Goal: Information Seeking & Learning: Learn about a topic

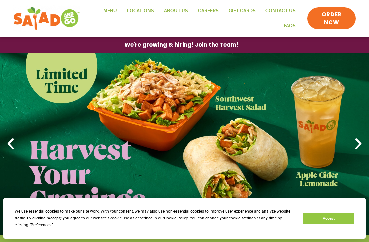
click at [114, 12] on link "Menu" at bounding box center [110, 10] width 24 height 15
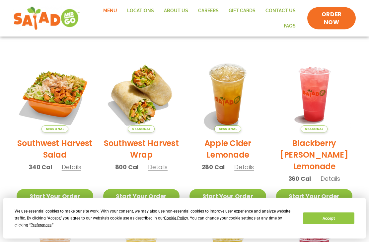
scroll to position [135, 0]
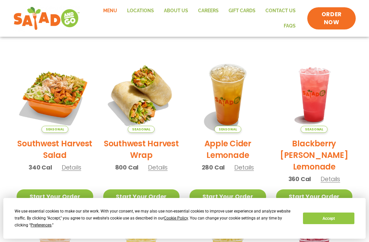
click at [69, 171] on p "340 Cal Details" at bounding box center [55, 167] width 53 height 9
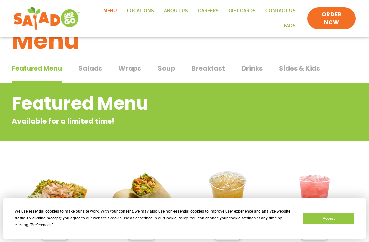
scroll to position [0, 0]
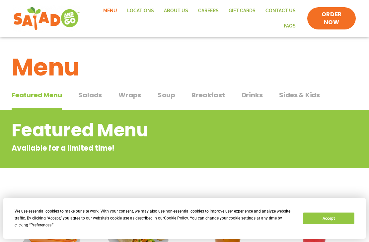
click at [94, 96] on span "Salads" at bounding box center [90, 95] width 24 height 10
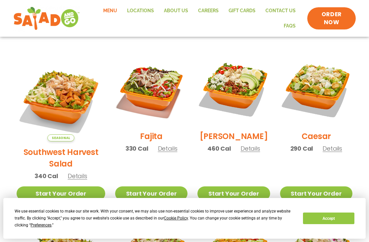
scroll to position [172, 0]
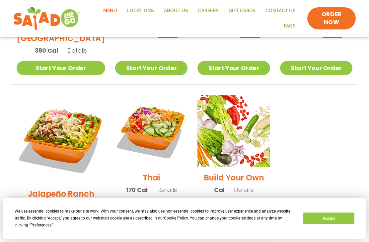
scroll to position [452, 0]
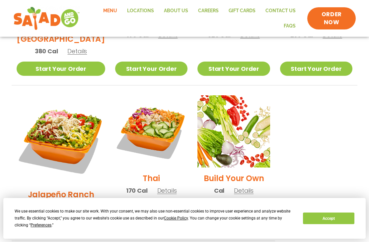
click at [161, 187] on span "Details" at bounding box center [167, 191] width 20 height 8
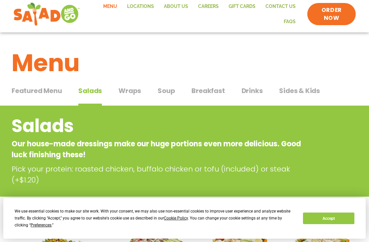
scroll to position [0, 0]
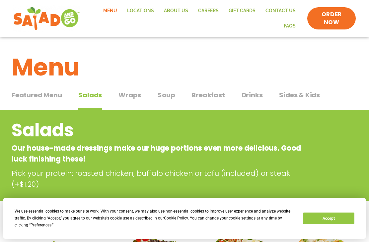
click at [254, 96] on span "Drinks" at bounding box center [251, 95] width 21 height 10
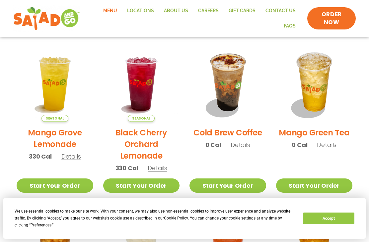
scroll to position [323, 0]
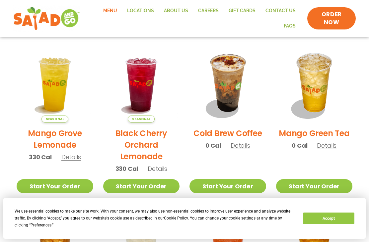
click at [335, 145] on span "Details" at bounding box center [327, 146] width 20 height 8
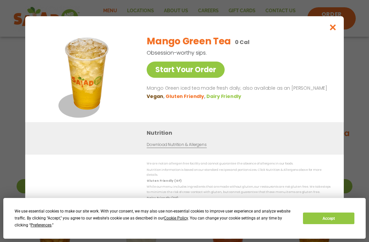
click at [43, 182] on div "We are not an allergen free facility and cannot guarantee the absence of allerg…" at bounding box center [184, 186] width 292 height 51
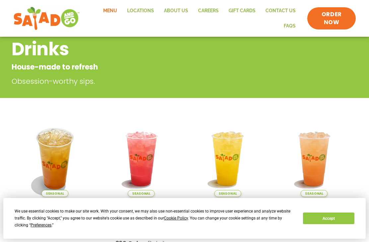
scroll to position [0, 0]
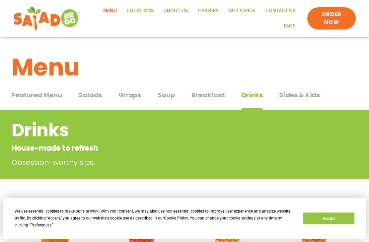
click at [212, 12] on link "Careers" at bounding box center [208, 10] width 31 height 15
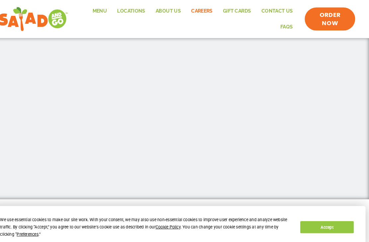
scroll to position [280, 0]
